Goal: Information Seeking & Learning: Learn about a topic

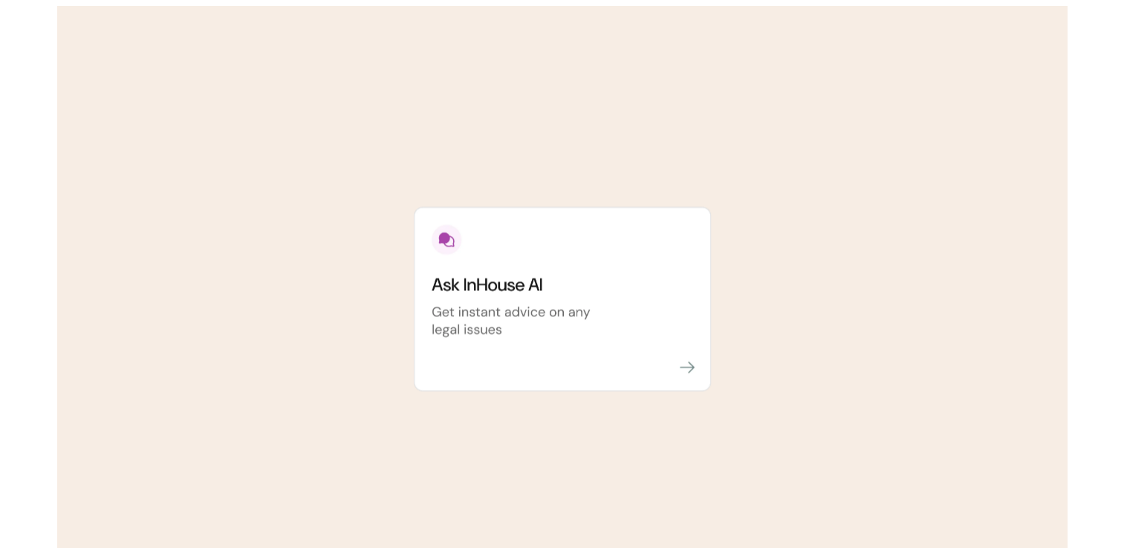
scroll to position [2130, 0]
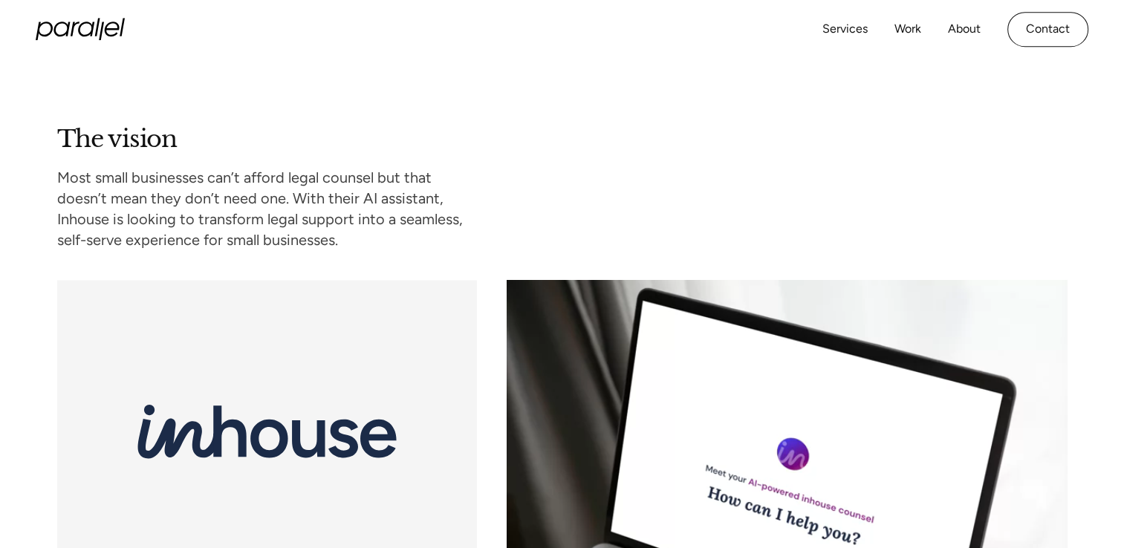
scroll to position [1148, 0]
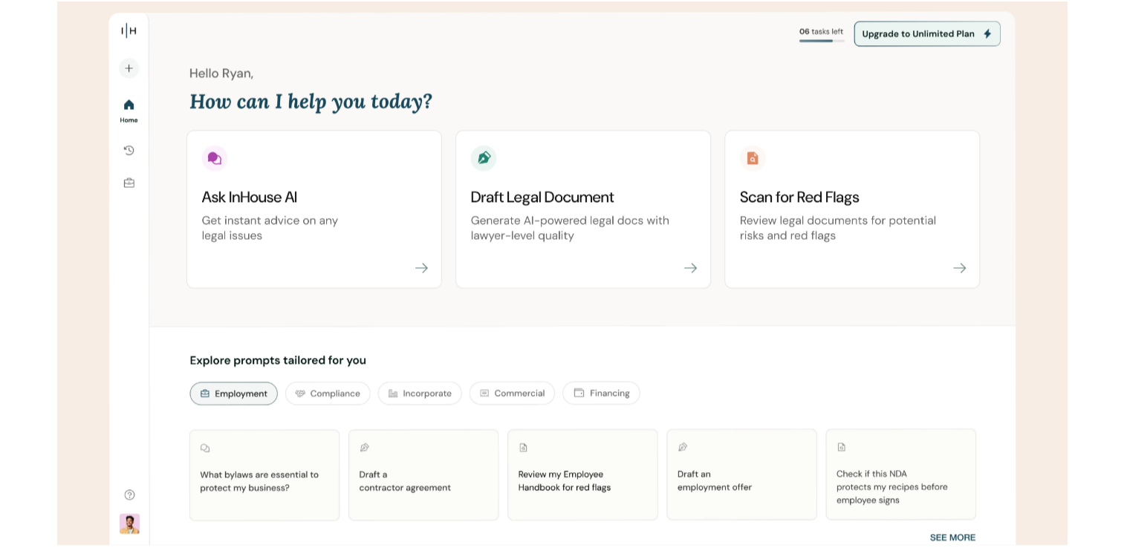
scroll to position [2178, 0]
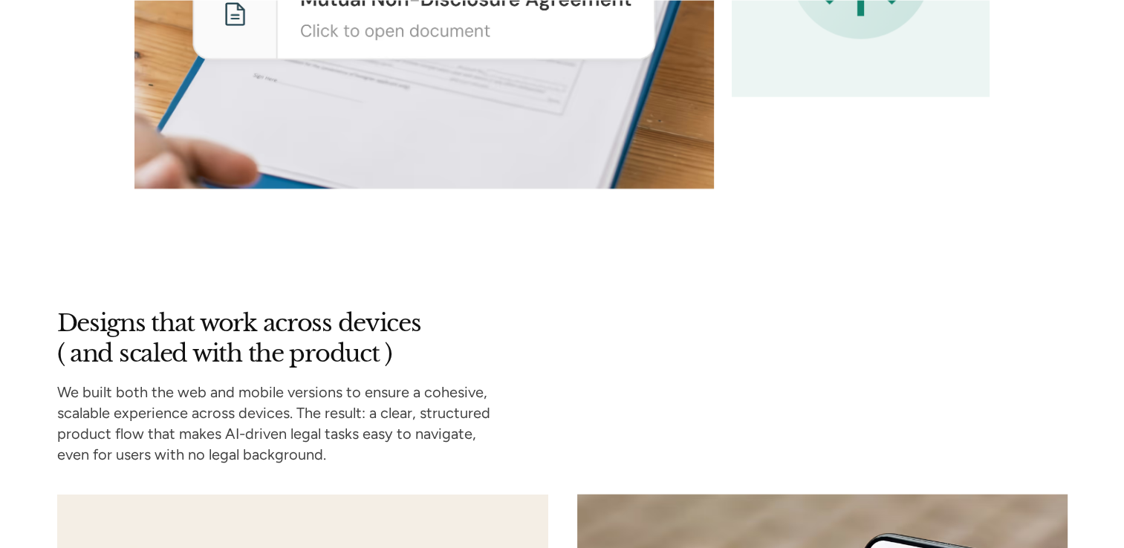
scroll to position [3155, 0]
